Goal: Transaction & Acquisition: Purchase product/service

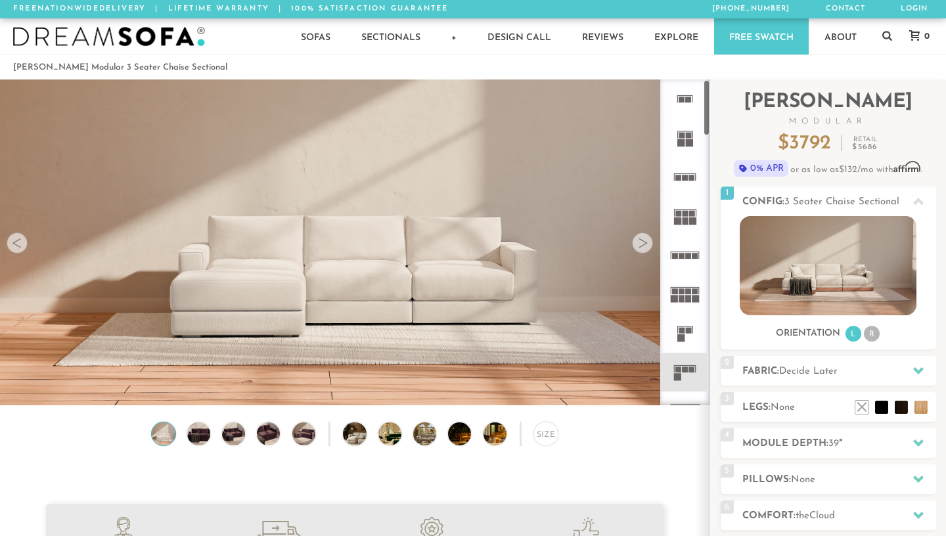
scroll to position [5, 0]
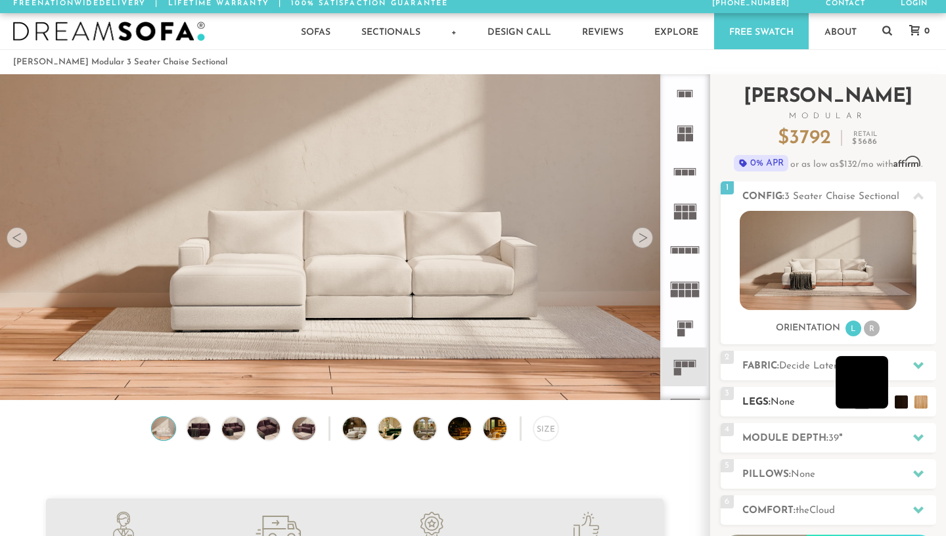
click at [874, 400] on li at bounding box center [862, 382] width 53 height 53
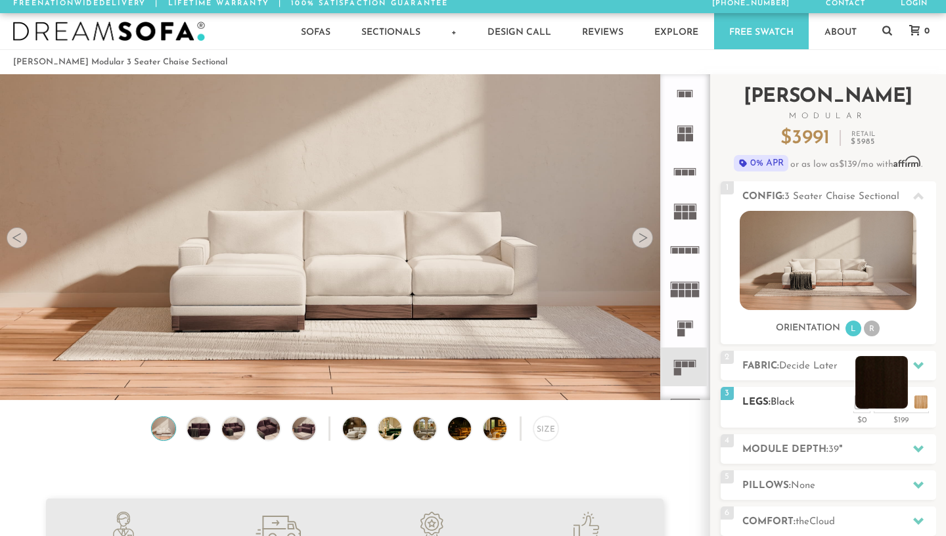
click at [903, 405] on li at bounding box center [881, 382] width 53 height 53
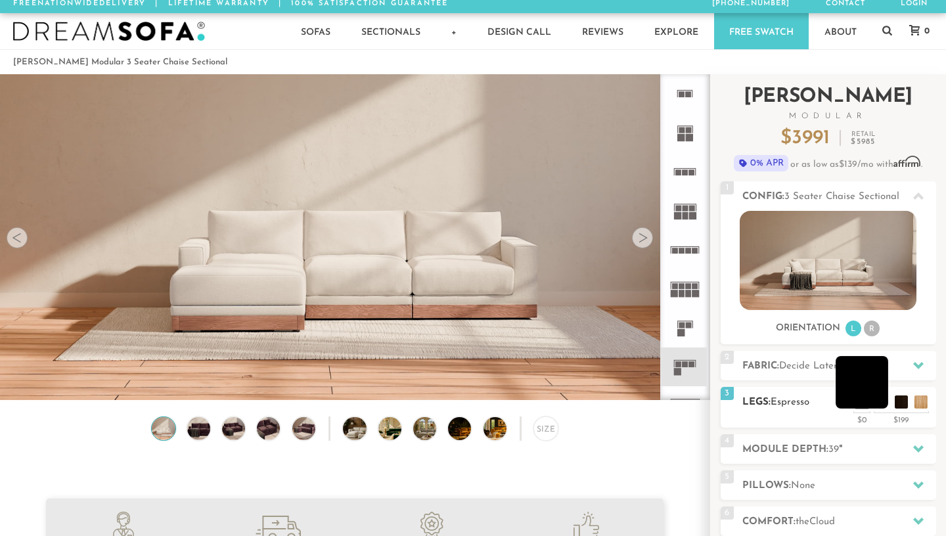
click at [873, 397] on li at bounding box center [862, 382] width 53 height 53
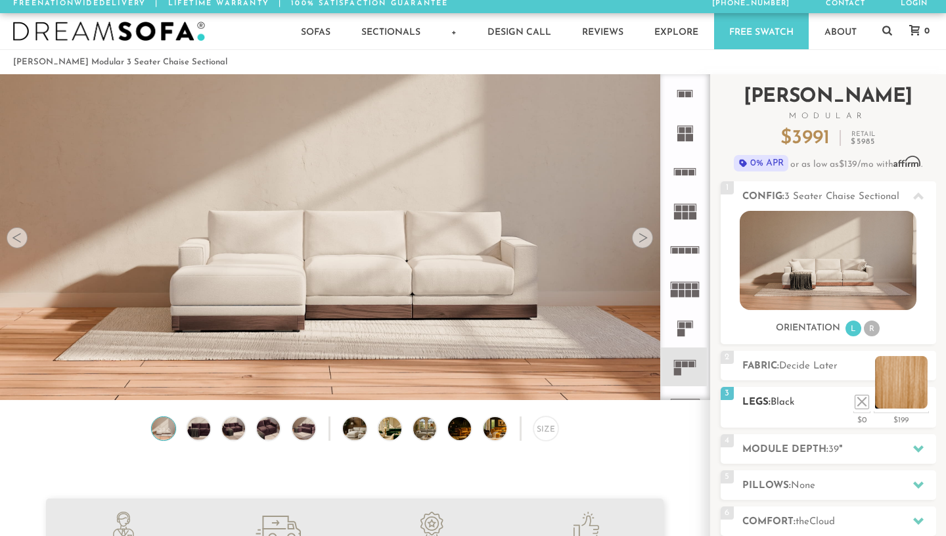
click at [913, 400] on li at bounding box center [901, 382] width 53 height 53
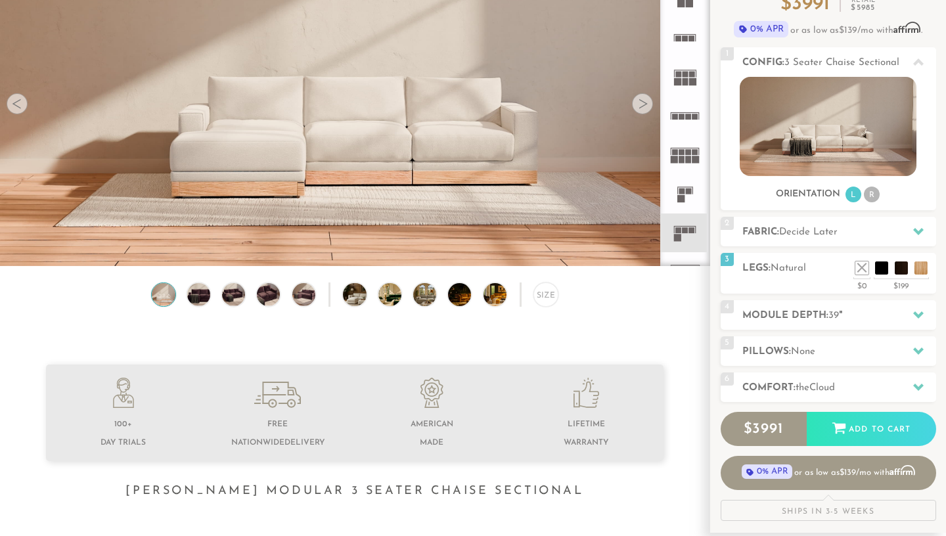
scroll to position [140, 0]
click at [814, 311] on h2 "Module Depth: 39 "" at bounding box center [839, 314] width 194 height 15
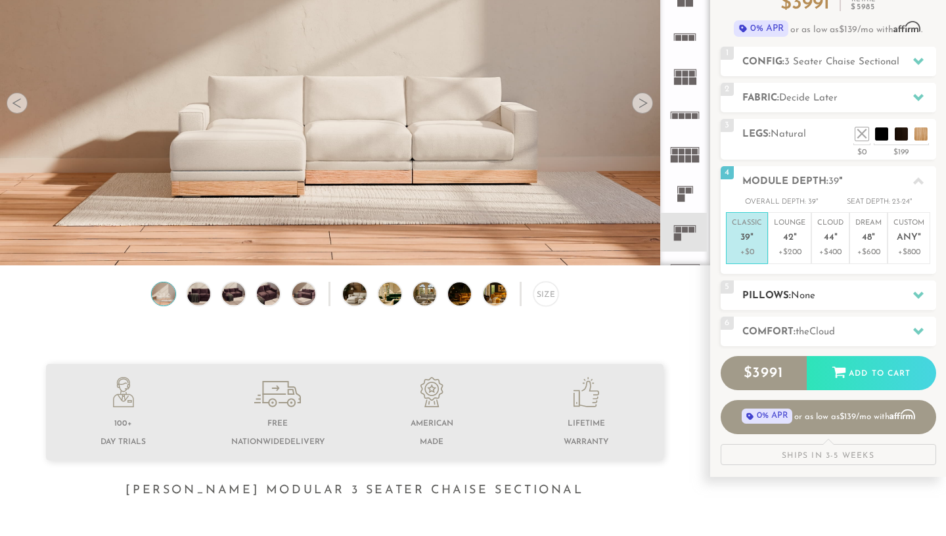
click at [833, 302] on h2 "Pillows: None" at bounding box center [839, 295] width 194 height 15
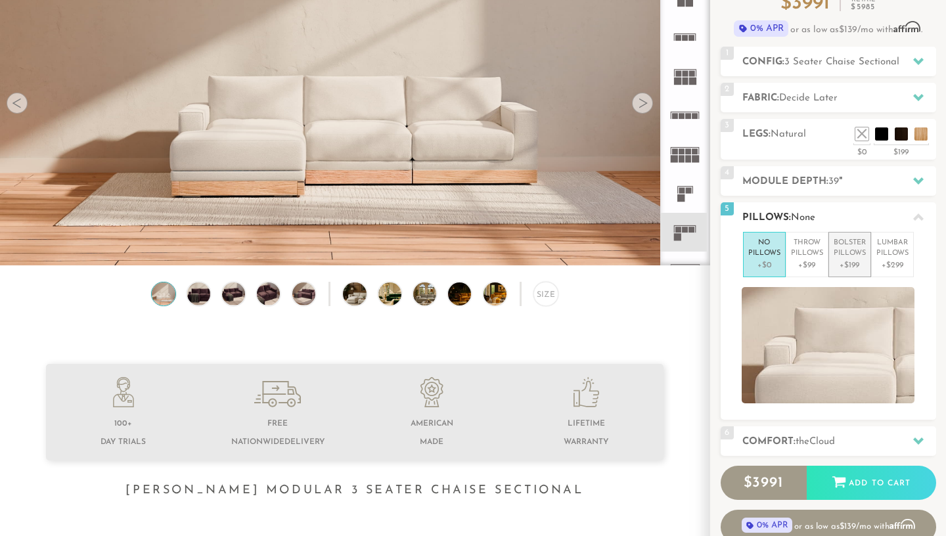
click at [851, 246] on p "Bolster Pillows" at bounding box center [850, 249] width 32 height 22
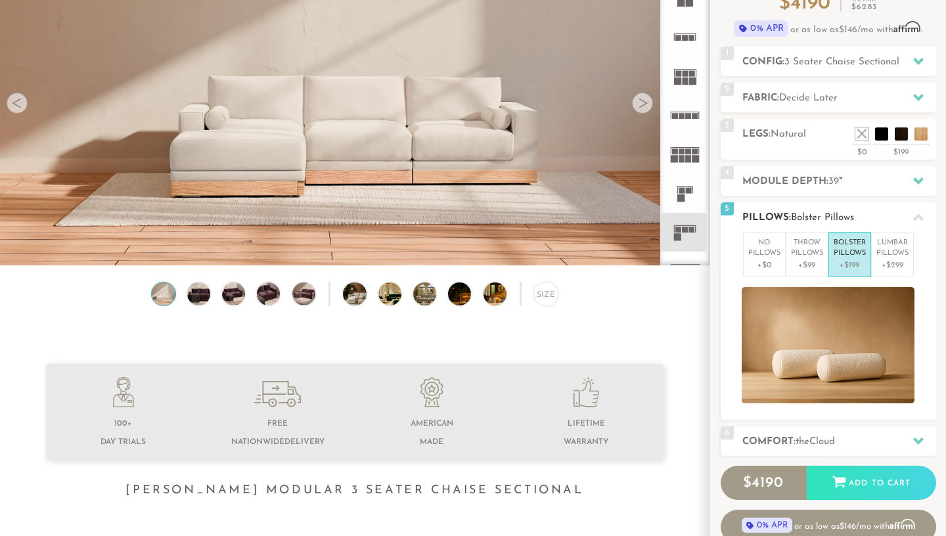
click at [851, 248] on p "Bolster Pillows" at bounding box center [850, 249] width 32 height 22
click at [805, 250] on p "Throw Pillows" at bounding box center [807, 249] width 32 height 22
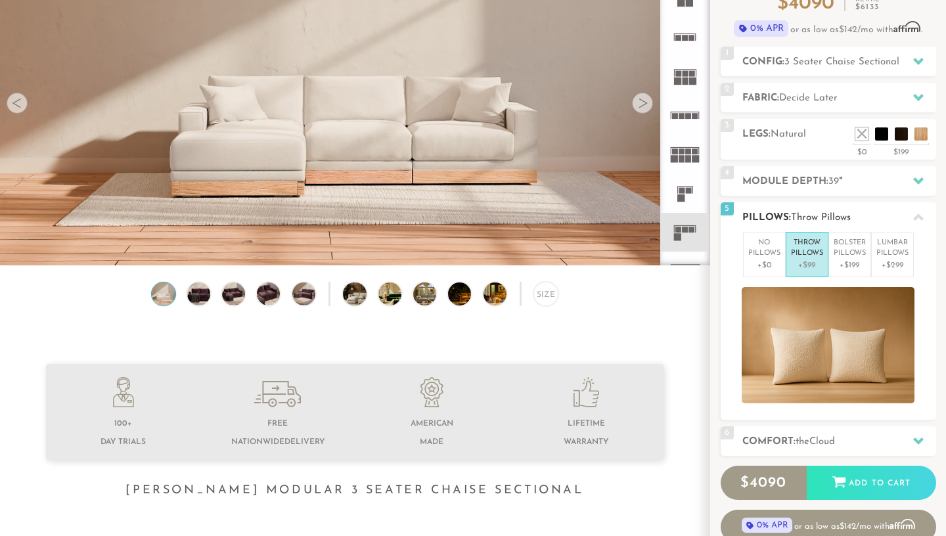
click at [803, 248] on p "Throw Pillows" at bounding box center [807, 249] width 32 height 22
click at [898, 252] on p "Lumbar Pillows" at bounding box center [892, 249] width 32 height 22
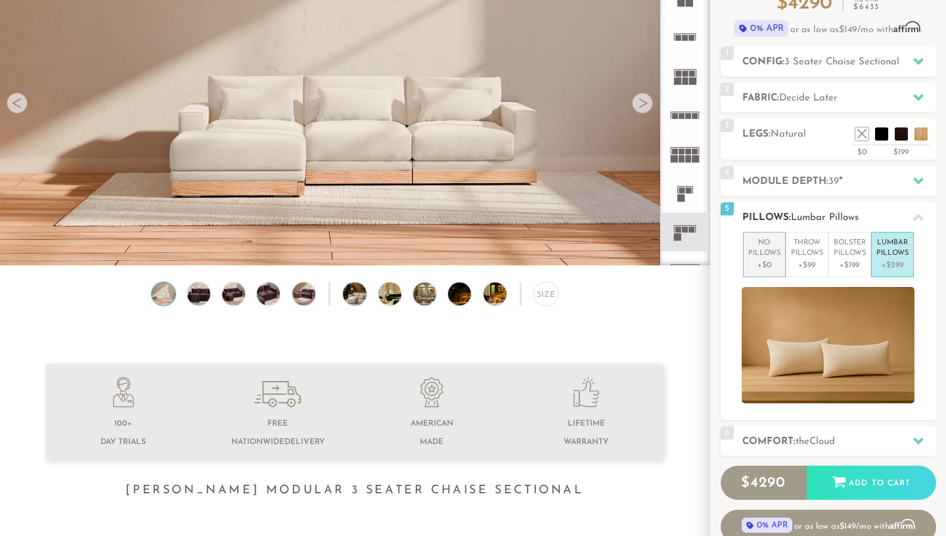
click at [763, 244] on p "No Pillows" at bounding box center [764, 249] width 32 height 22
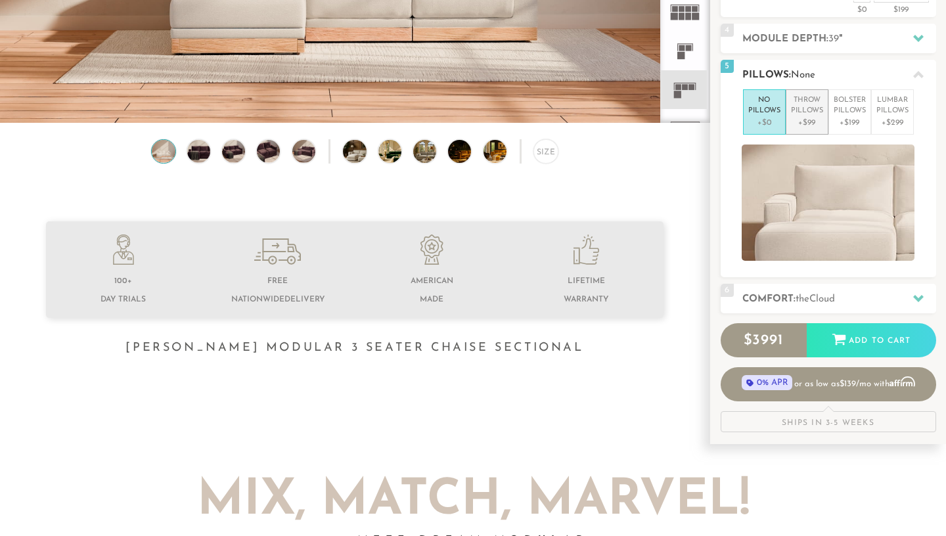
scroll to position [370, 0]
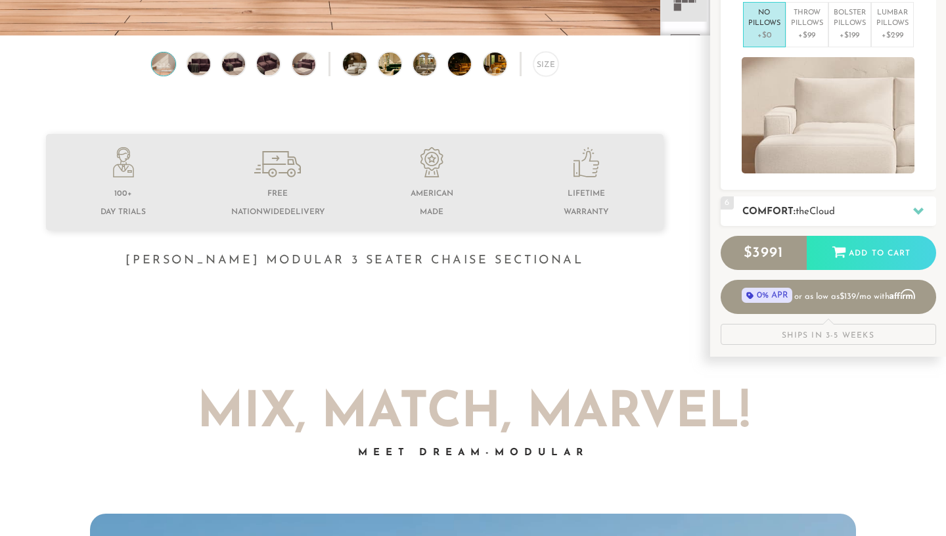
click at [819, 204] on h2 "Comfort: the Cloud" at bounding box center [839, 211] width 194 height 15
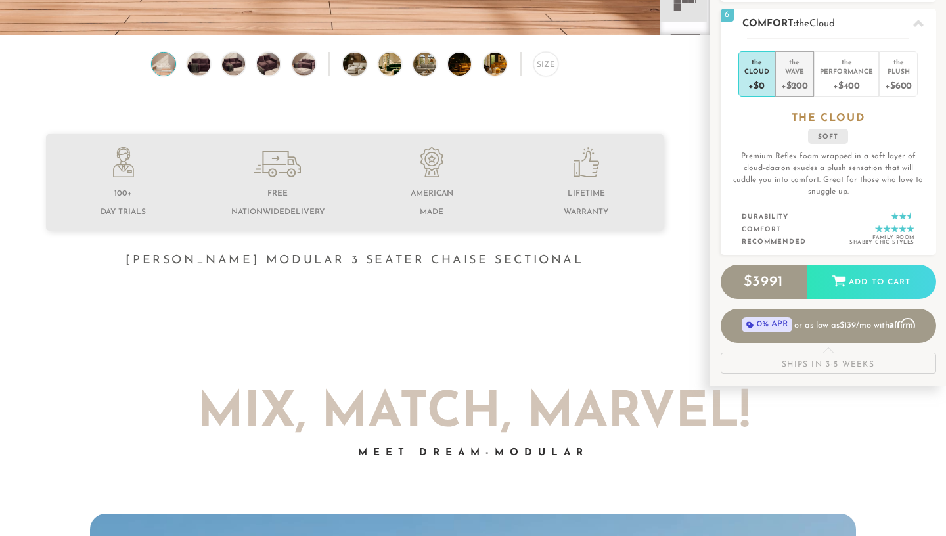
click at [800, 71] on div "Wave" at bounding box center [794, 70] width 27 height 9
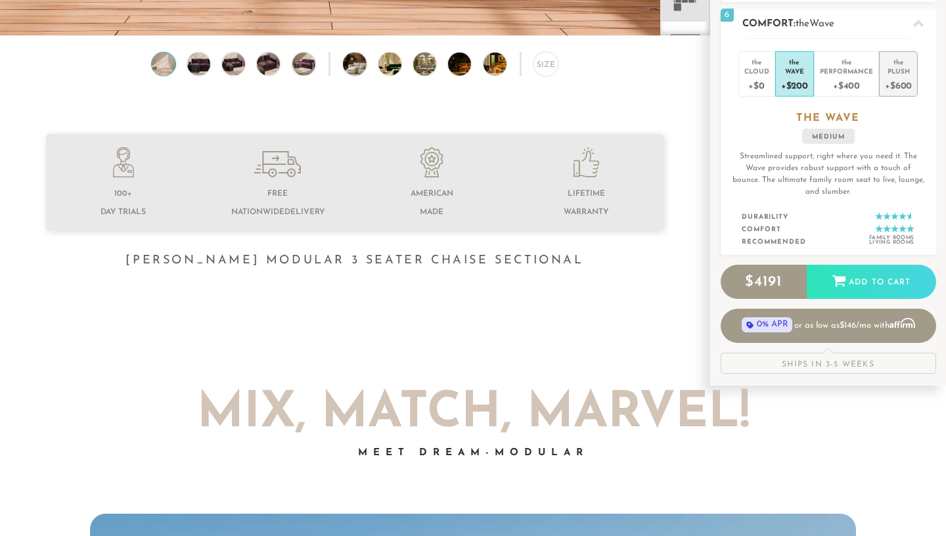
click at [902, 62] on div "the" at bounding box center [898, 59] width 27 height 13
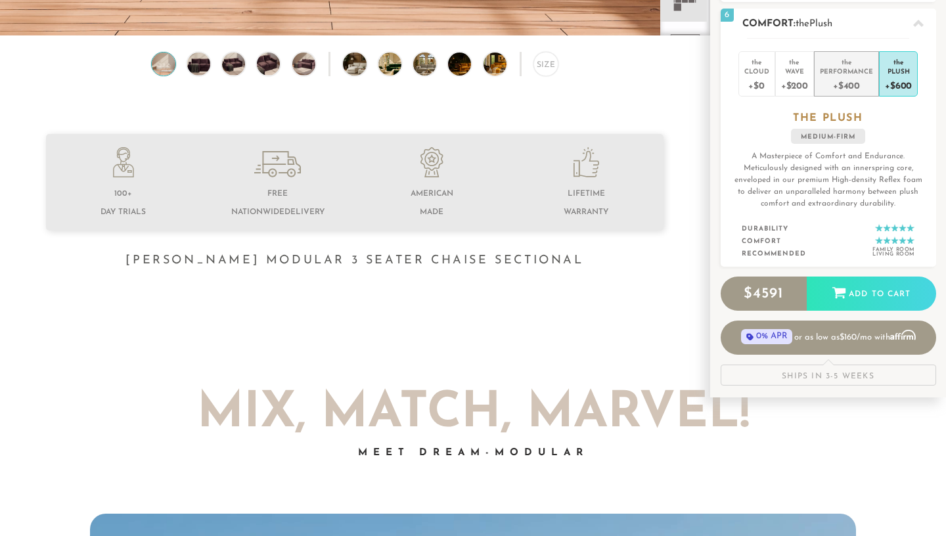
click at [852, 73] on div "Performance" at bounding box center [846, 70] width 53 height 9
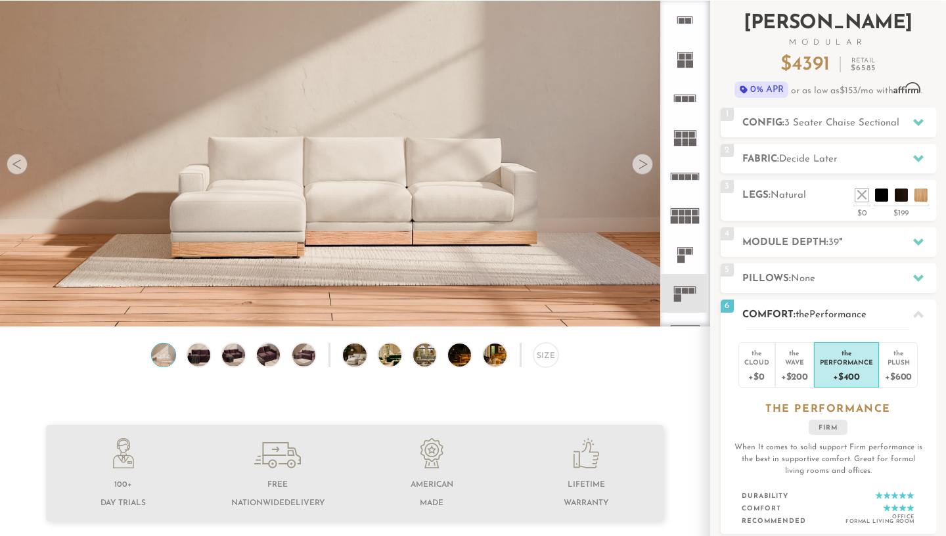
scroll to position [83, 0]
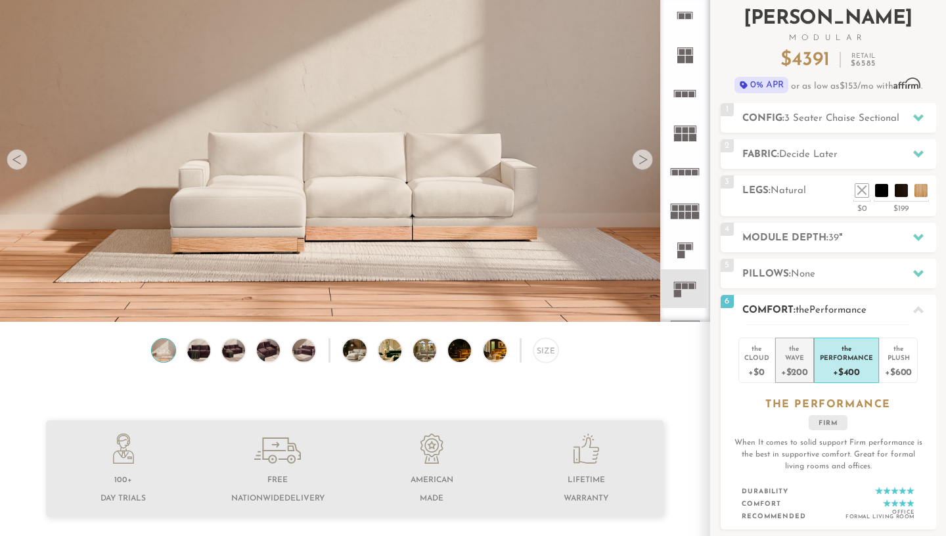
click at [794, 351] on div "the" at bounding box center [794, 346] width 27 height 13
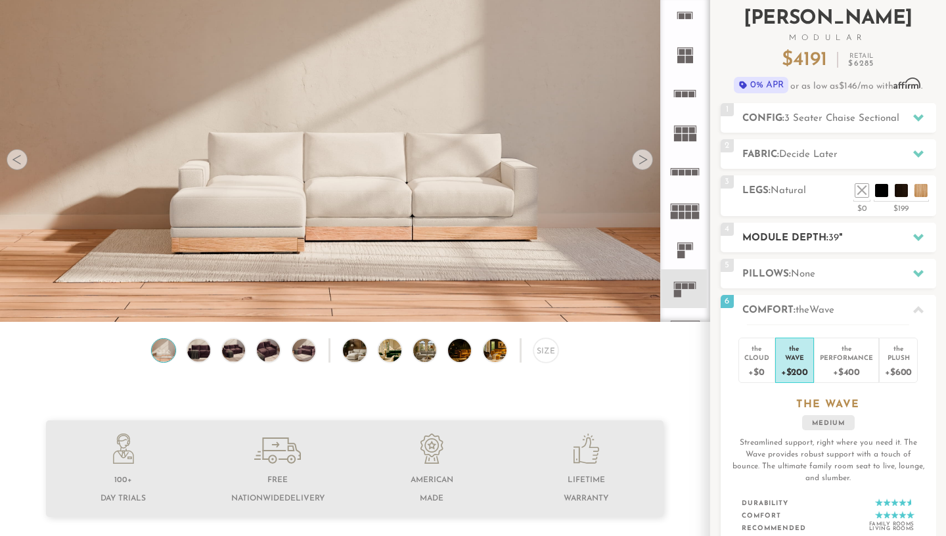
click at [788, 239] on h2 "Module Depth: 39 "" at bounding box center [839, 238] width 194 height 15
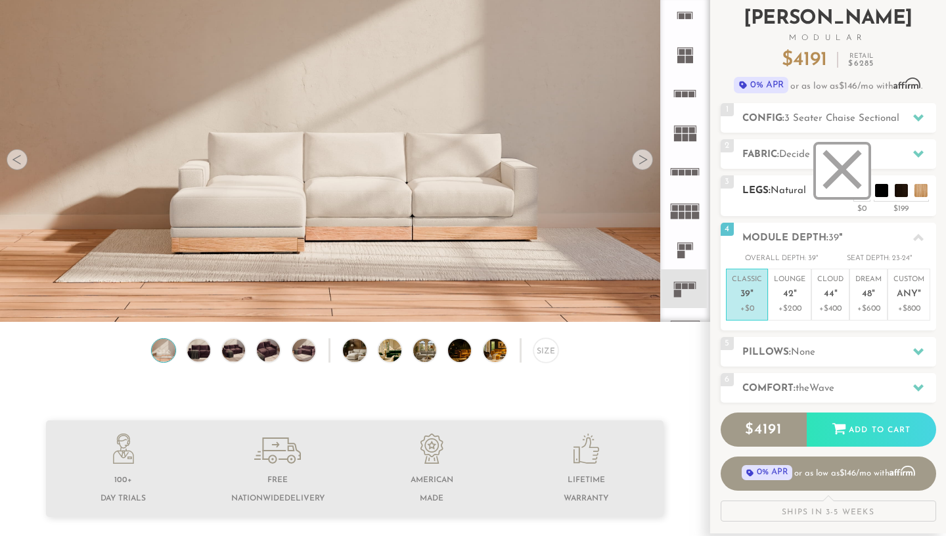
click at [862, 191] on li at bounding box center [842, 171] width 53 height 53
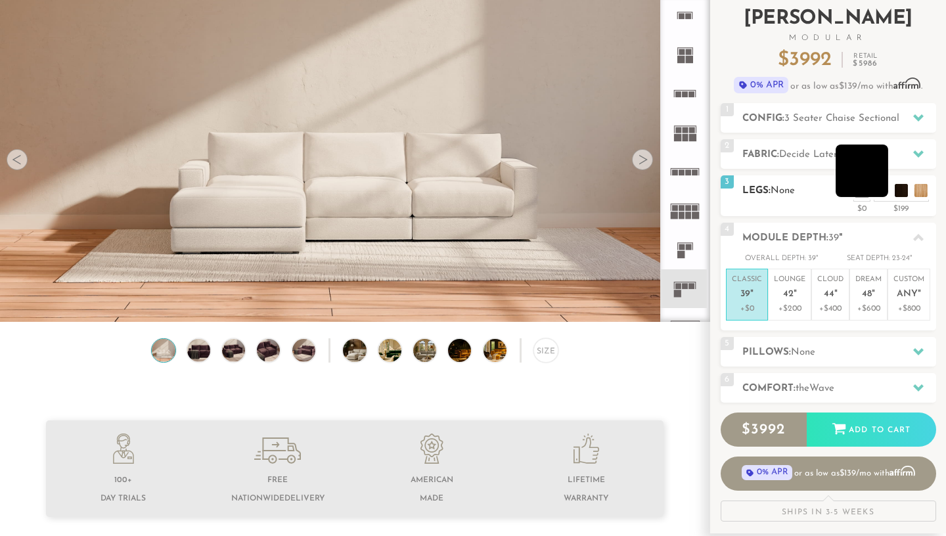
click at [874, 191] on li at bounding box center [862, 171] width 53 height 53
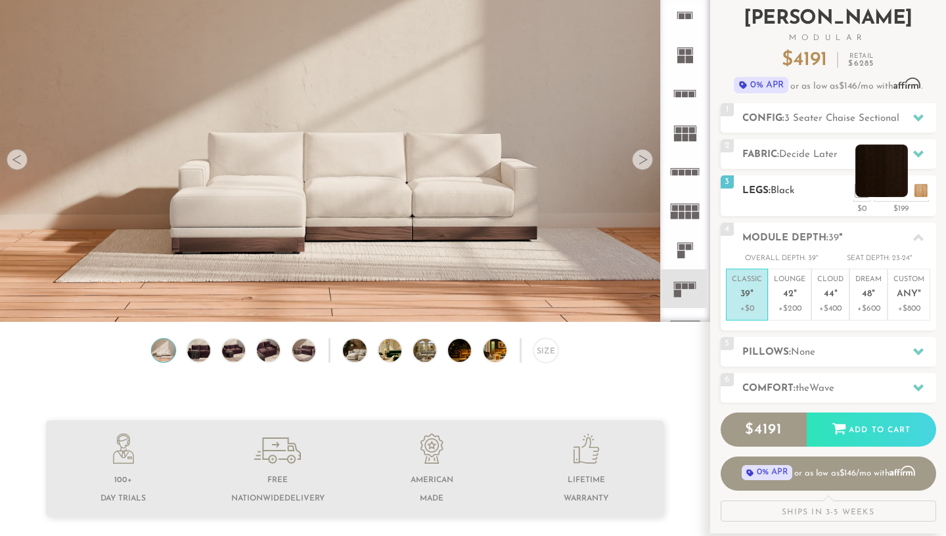
click at [899, 193] on li at bounding box center [881, 171] width 53 height 53
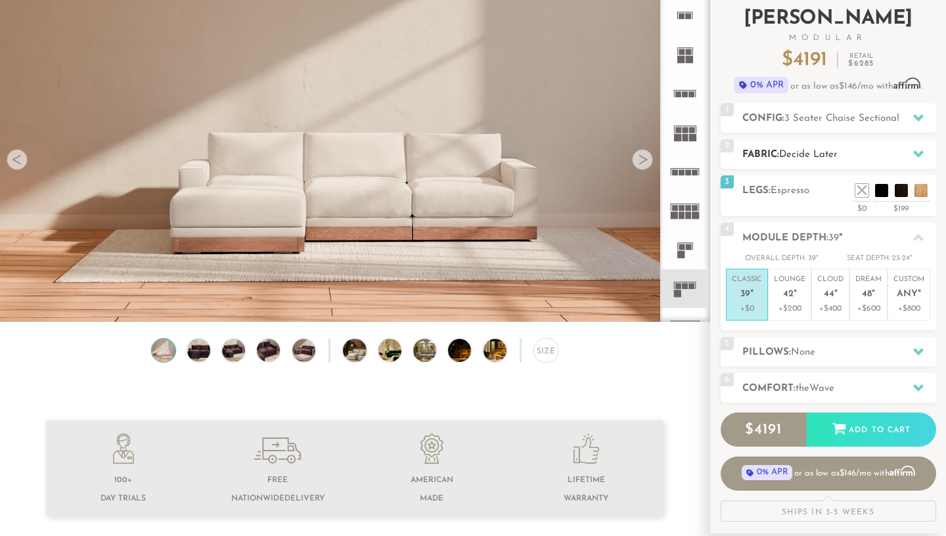
click at [833, 152] on span "Decide Later" at bounding box center [808, 155] width 58 height 10
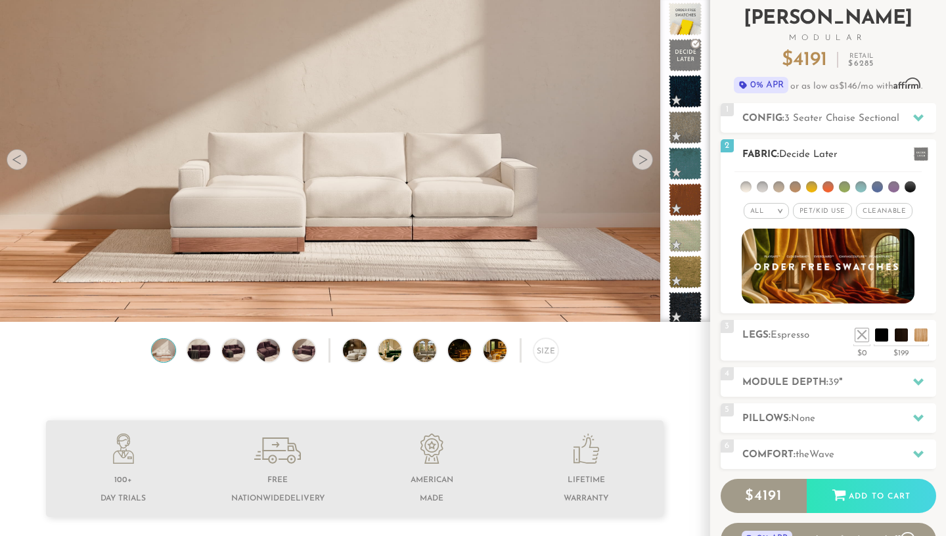
click at [847, 185] on li at bounding box center [844, 186] width 11 height 11
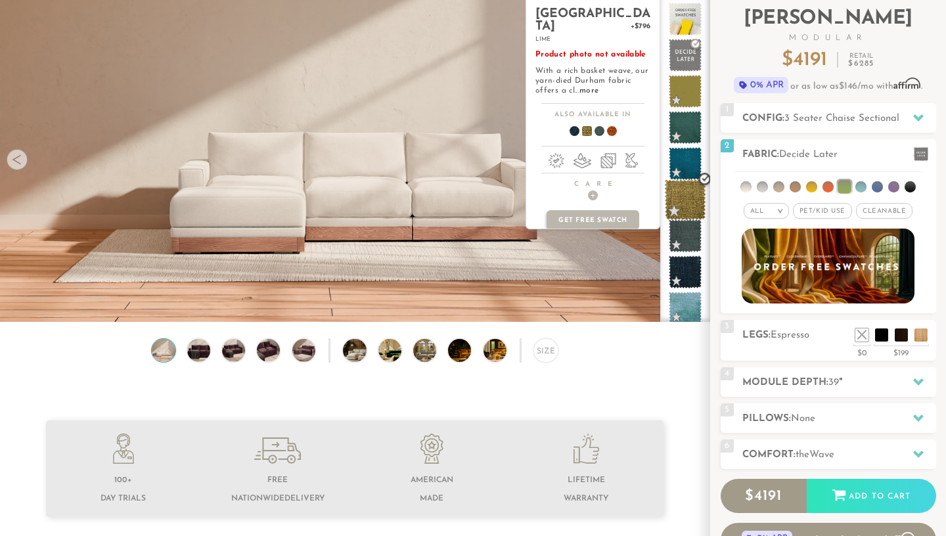
click at [694, 198] on span at bounding box center [685, 199] width 41 height 41
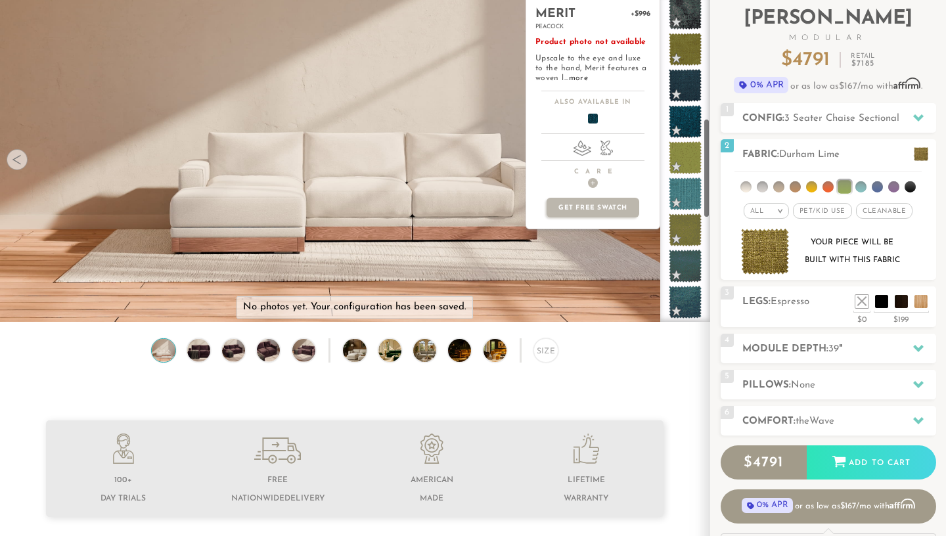
scroll to position [428, 0]
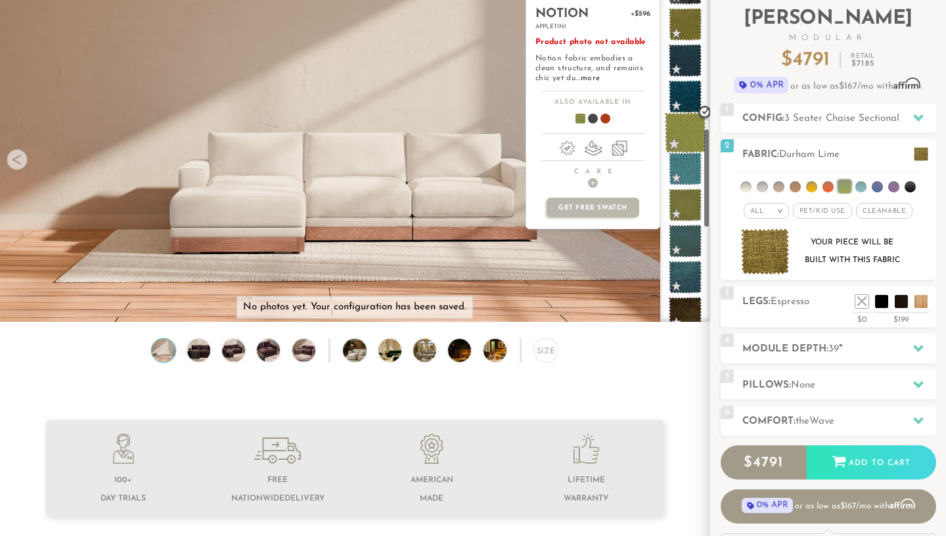
click at [678, 127] on span at bounding box center [685, 132] width 41 height 41
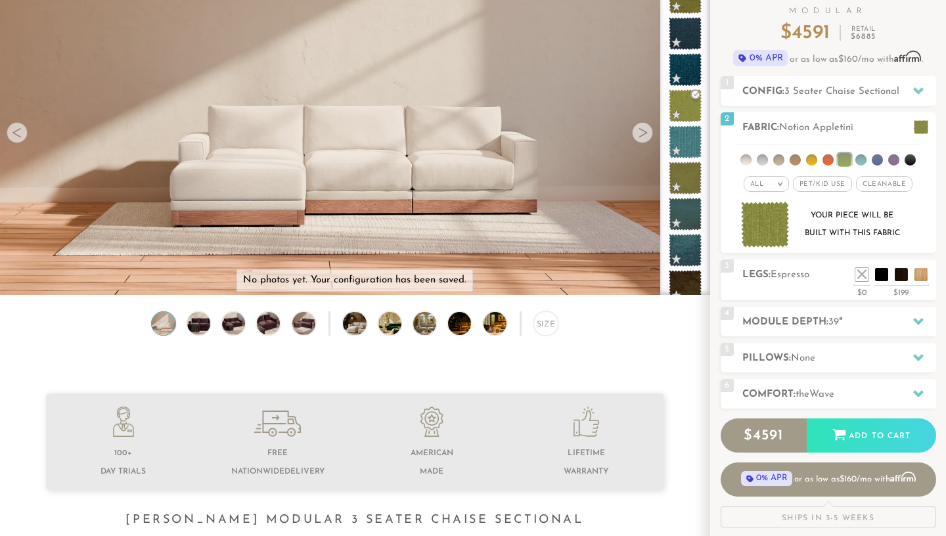
scroll to position [118, 0]
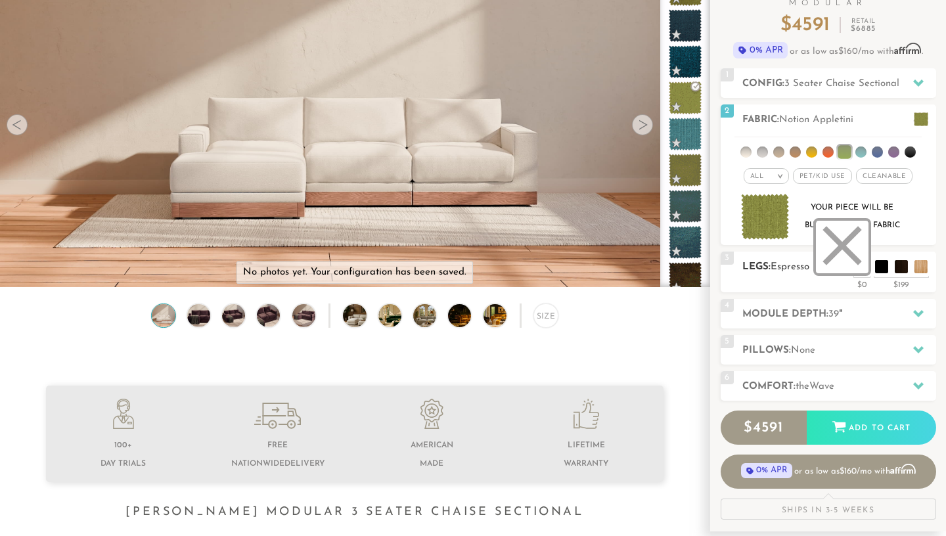
click at [863, 269] on li at bounding box center [842, 247] width 53 height 53
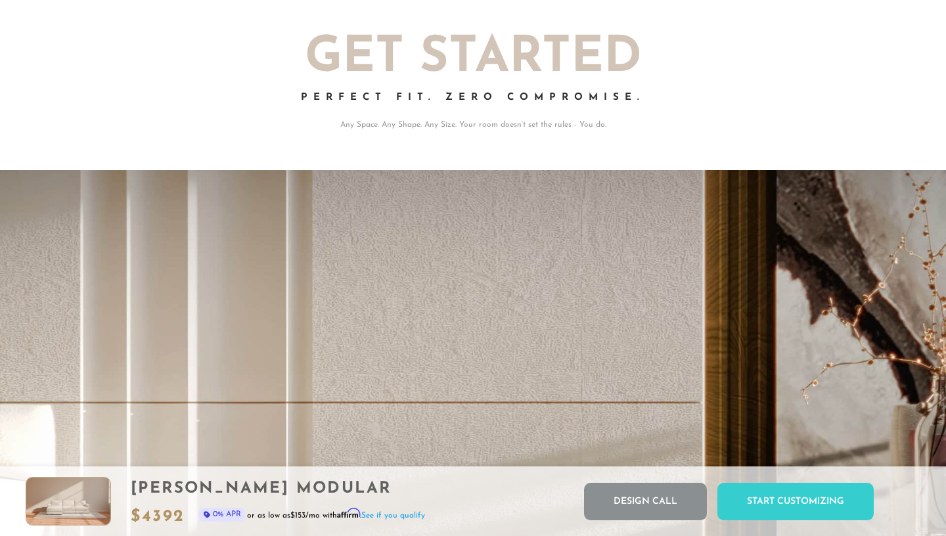
scroll to position [0, 0]
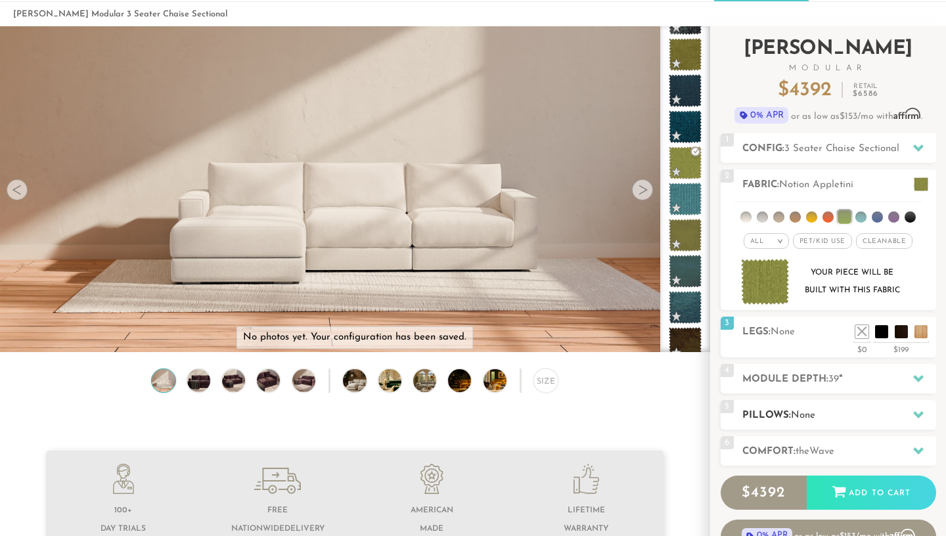
click at [840, 414] on h2 "Pillows: None" at bounding box center [839, 415] width 194 height 15
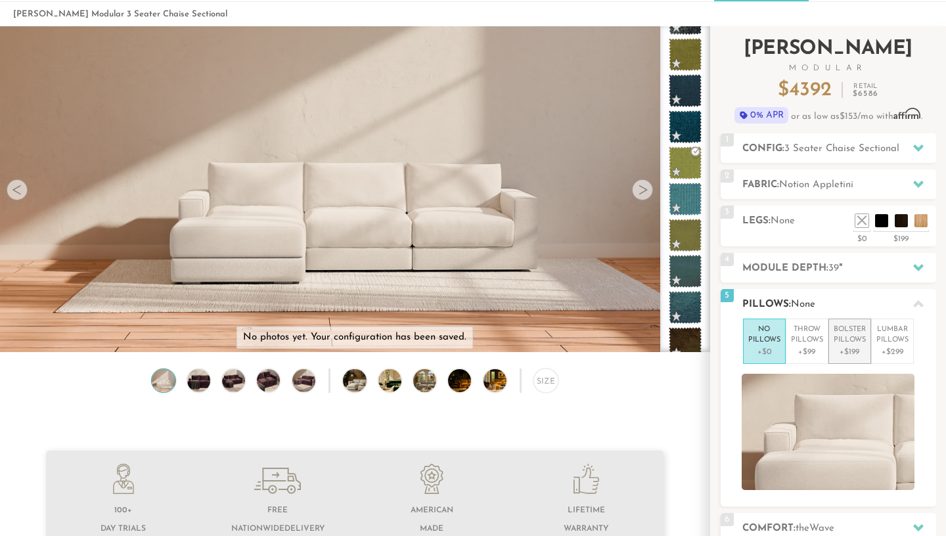
click at [847, 336] on p "Bolster Pillows" at bounding box center [850, 336] width 32 height 22
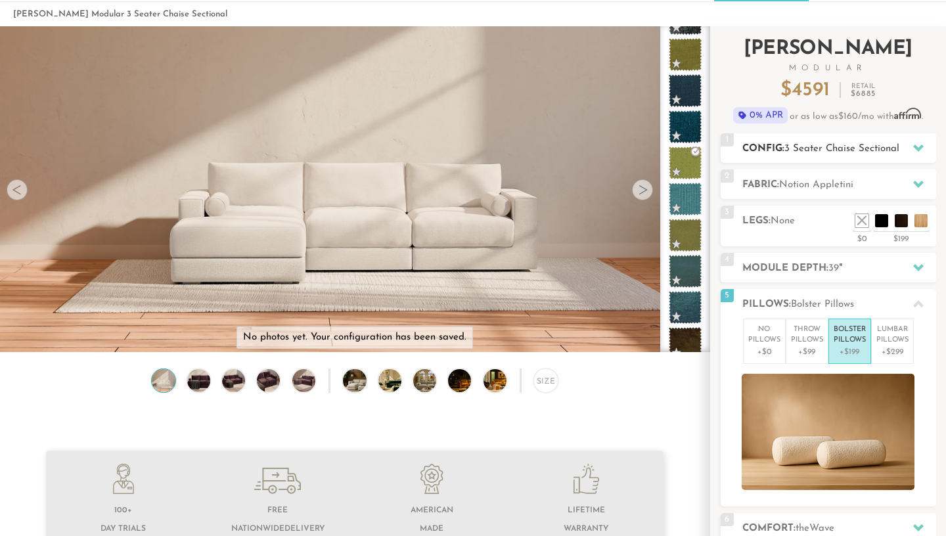
click at [799, 137] on div "1 Config: 3 Seater Chaise Sectional R" at bounding box center [828, 148] width 215 height 30
